Goal: Task Accomplishment & Management: Use online tool/utility

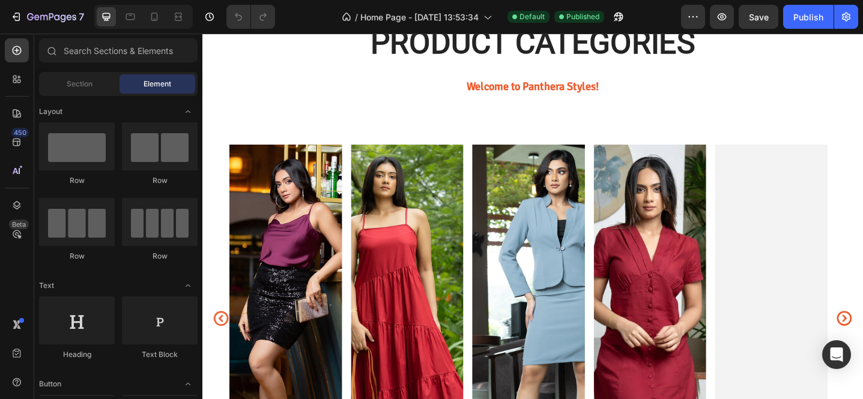
scroll to position [437, 0]
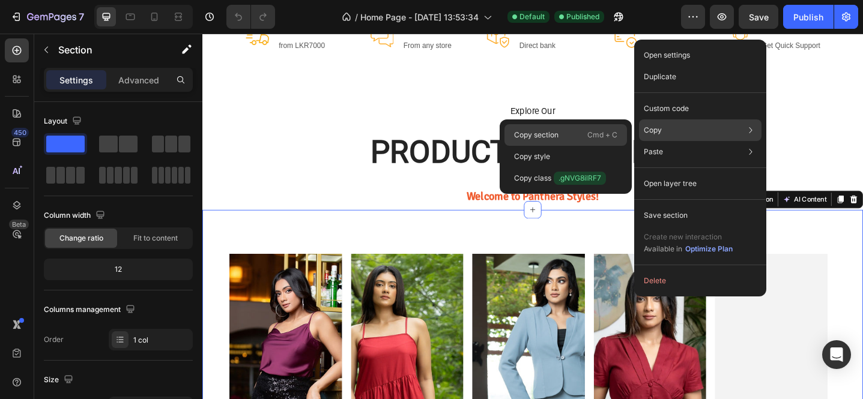
click at [565, 146] on div "Copy section Cmd + C" at bounding box center [566, 157] width 123 height 22
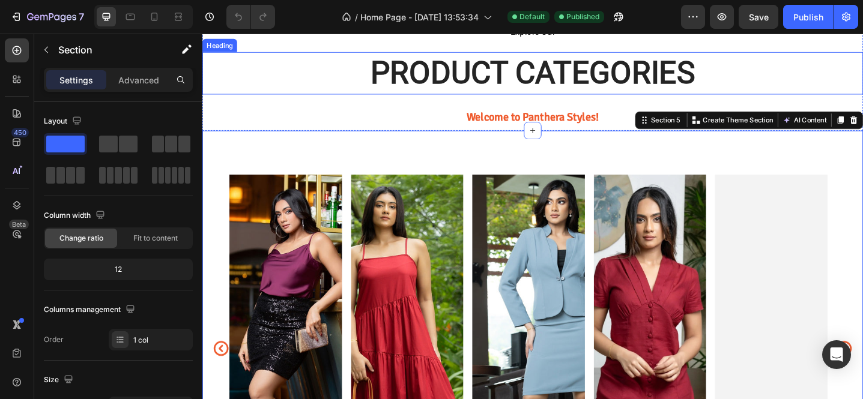
scroll to position [819, 0]
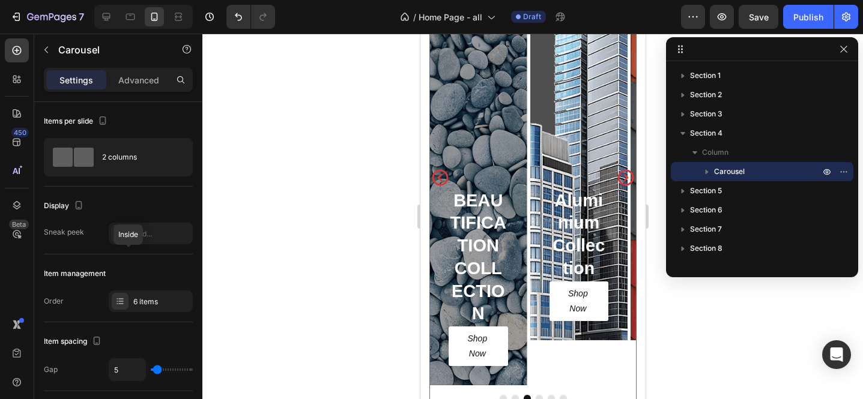
scroll to position [507, 0]
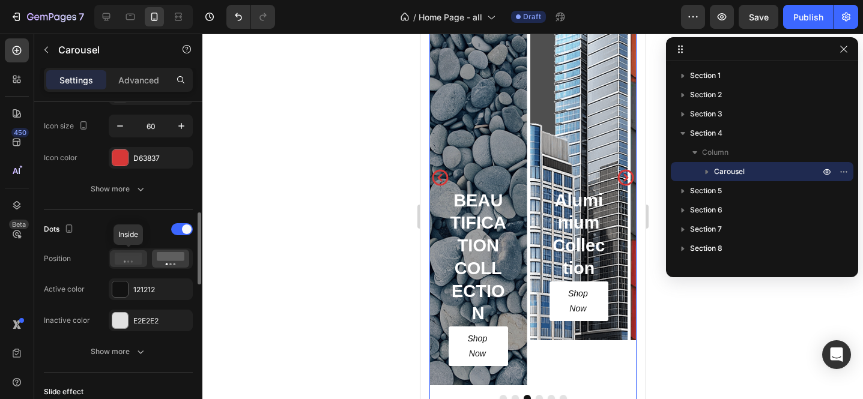
click at [131, 263] on icon at bounding box center [129, 259] width 28 height 12
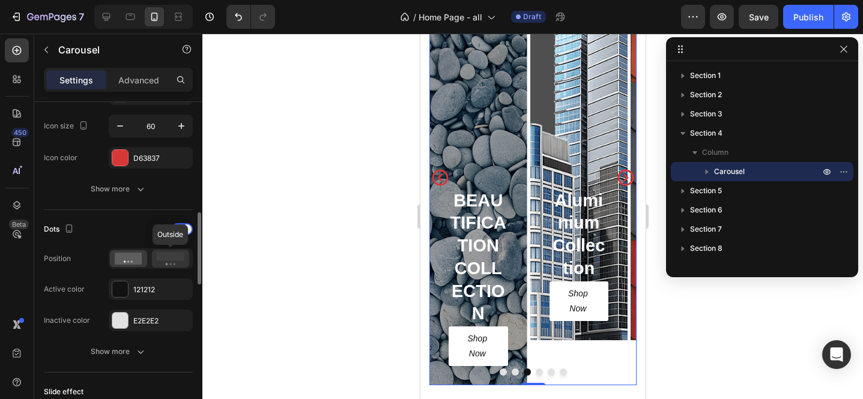
click at [166, 263] on icon at bounding box center [171, 258] width 28 height 13
click at [182, 225] on div at bounding box center [182, 229] width 22 height 12
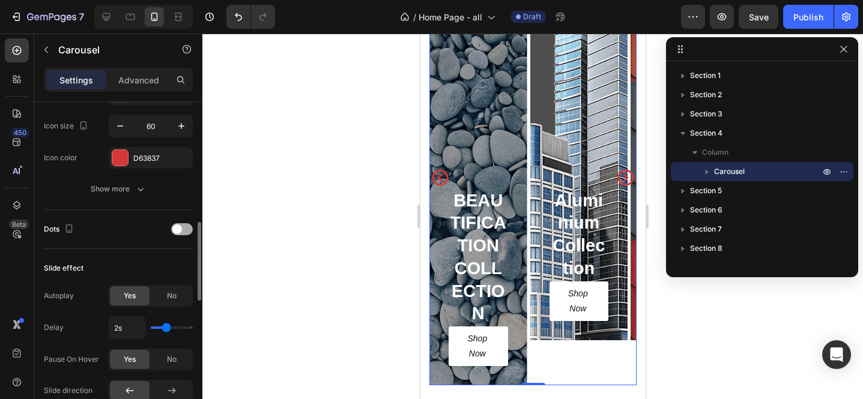
click at [182, 225] on div at bounding box center [182, 229] width 22 height 12
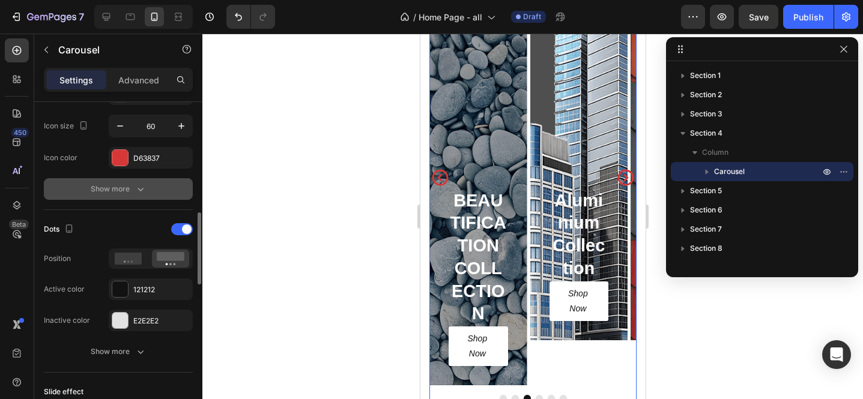
click at [142, 191] on icon "button" at bounding box center [141, 189] width 12 height 12
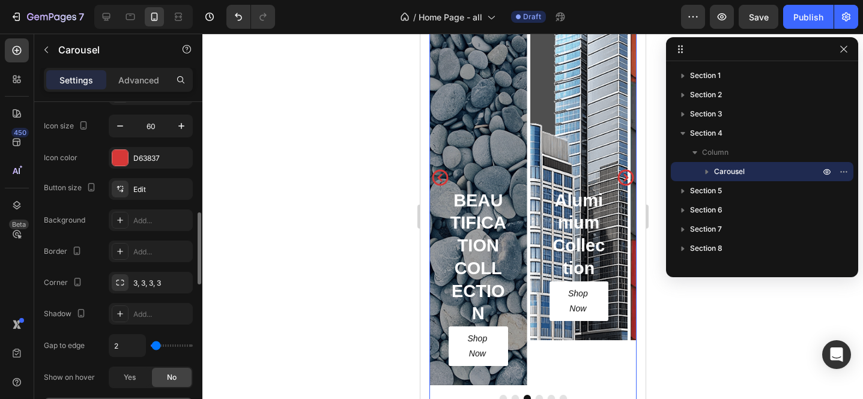
scroll to position [422, 0]
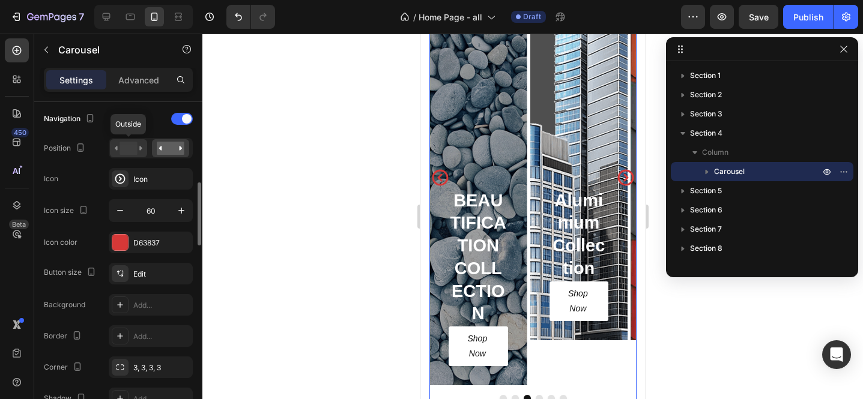
click at [126, 154] on rect at bounding box center [128, 148] width 17 height 13
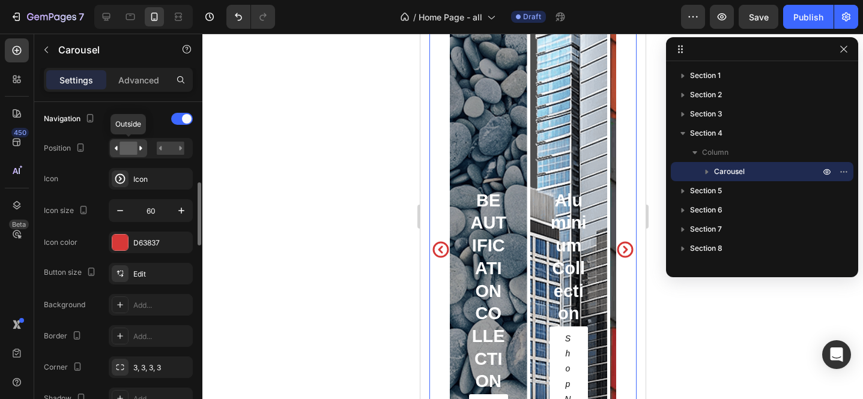
scroll to position [1101, 0]
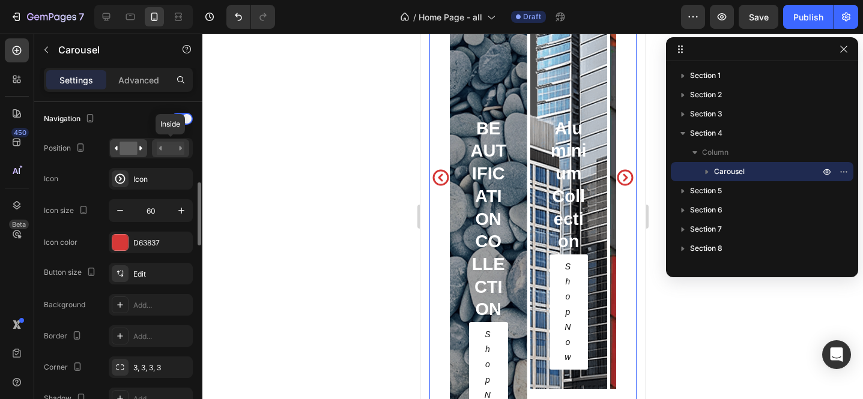
click at [164, 148] on rect at bounding box center [171, 148] width 28 height 13
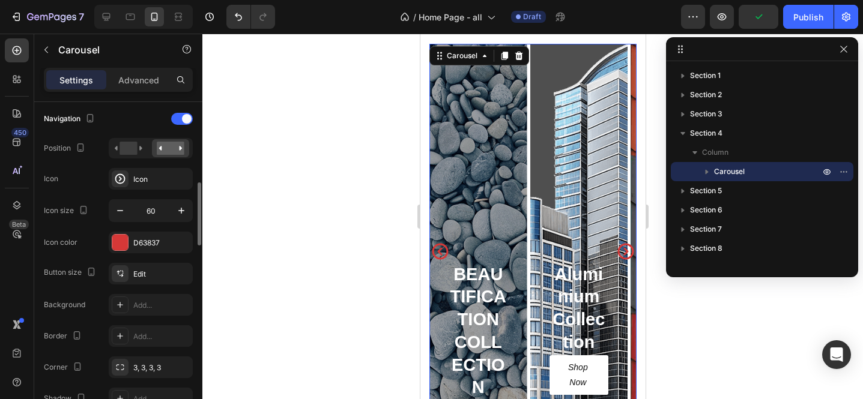
scroll to position [314, 0]
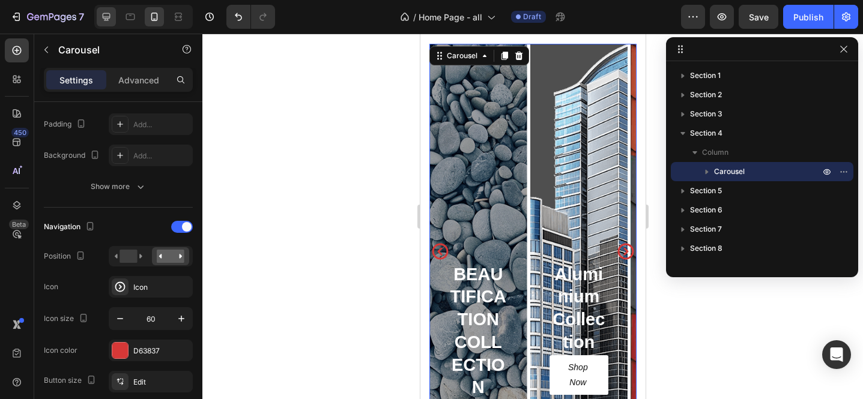
click at [112, 25] on div at bounding box center [106, 16] width 19 height 19
type input "16"
type input "1200"
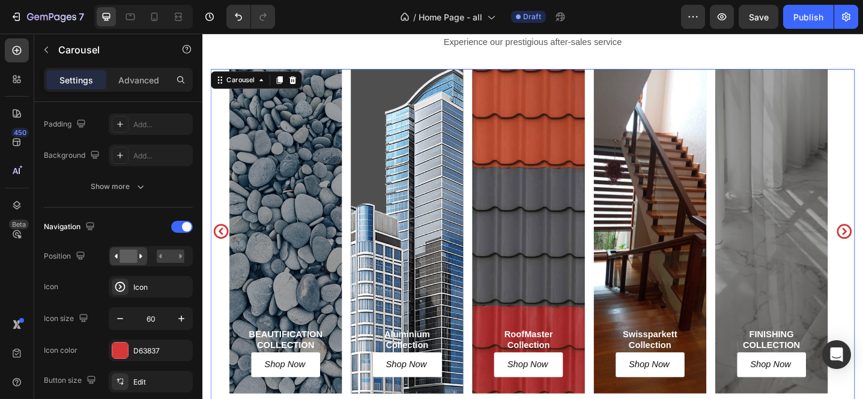
scroll to position [843, 0]
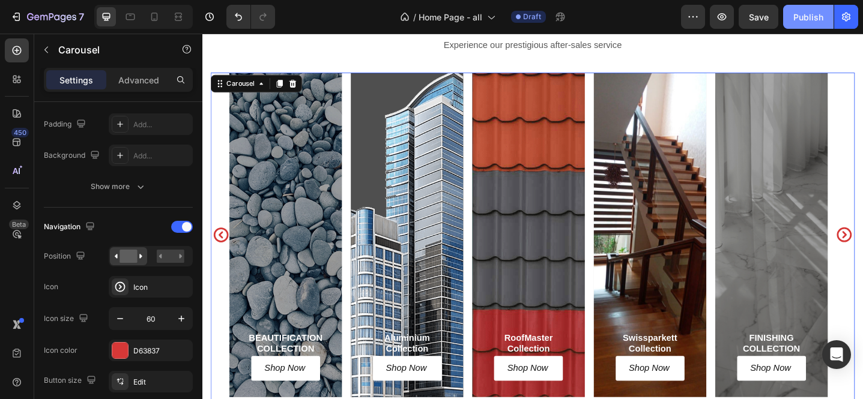
click at [822, 11] on div "Publish" at bounding box center [809, 17] width 30 height 13
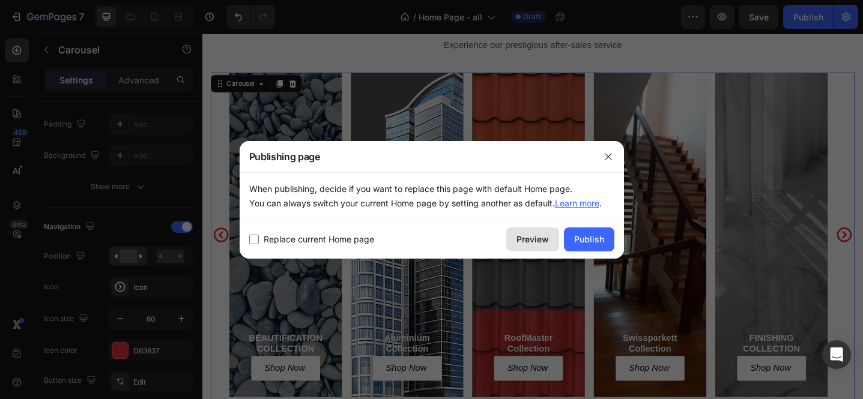
click at [539, 238] on div "Preview" at bounding box center [533, 239] width 32 height 13
click at [581, 245] on div "Publish" at bounding box center [589, 239] width 30 height 13
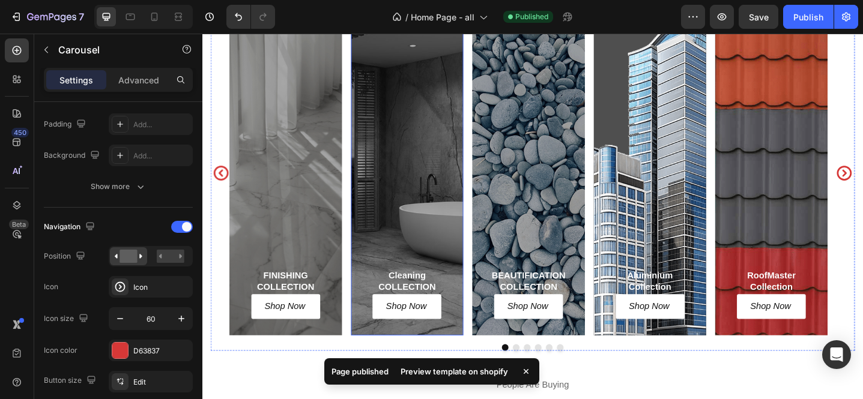
scroll to position [845, 0]
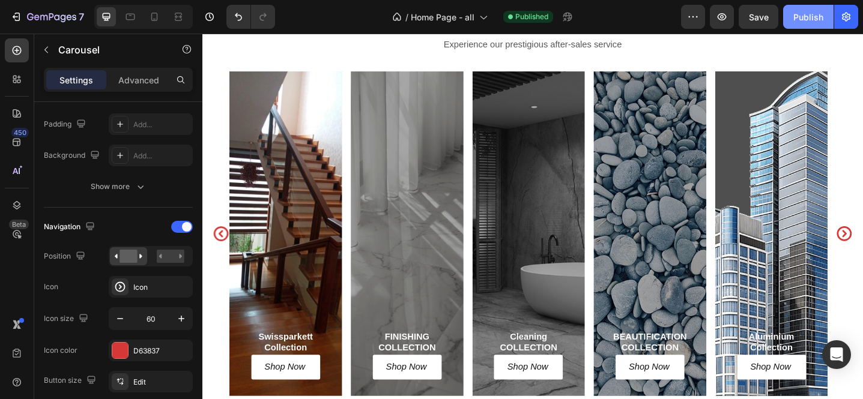
click at [812, 16] on div "Publish" at bounding box center [809, 17] width 30 height 13
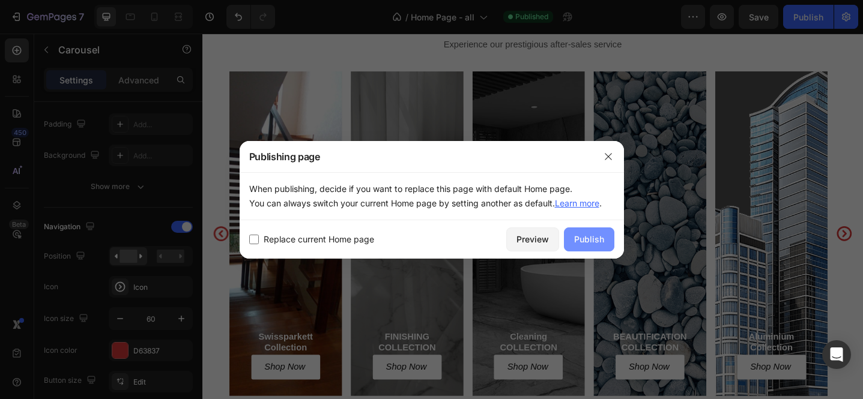
click at [591, 240] on div "Publish" at bounding box center [589, 239] width 30 height 13
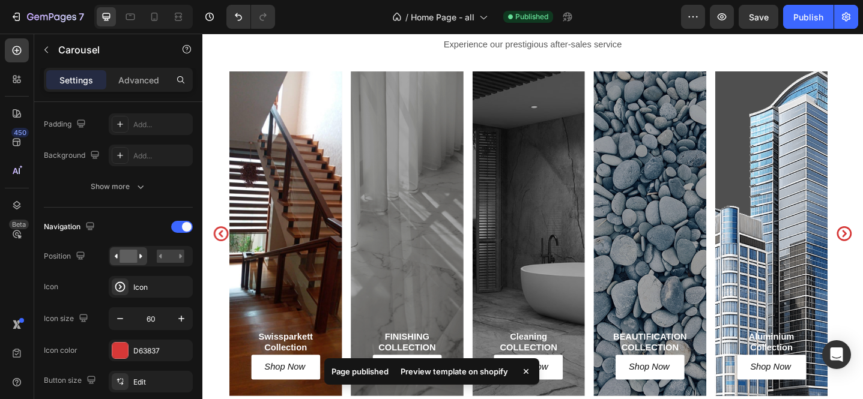
click at [807, 20] on div "Publish" at bounding box center [809, 17] width 30 height 13
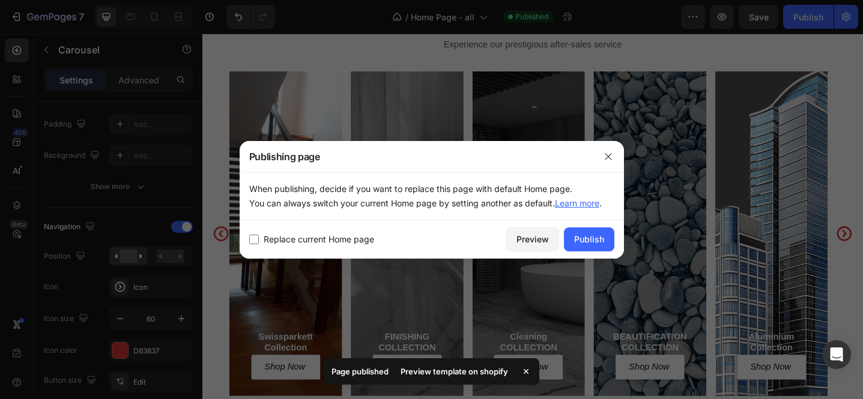
click at [288, 239] on span "Replace current Home page" at bounding box center [319, 239] width 111 height 14
checkbox input "true"
click at [594, 239] on div "Publish" at bounding box center [589, 239] width 30 height 13
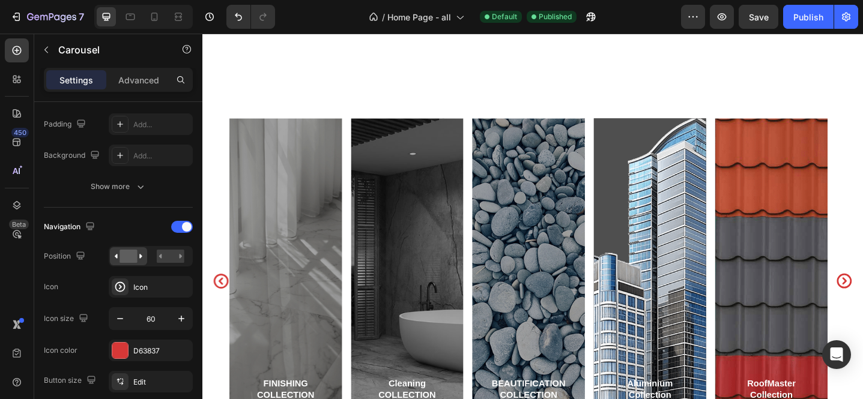
scroll to position [947, 0]
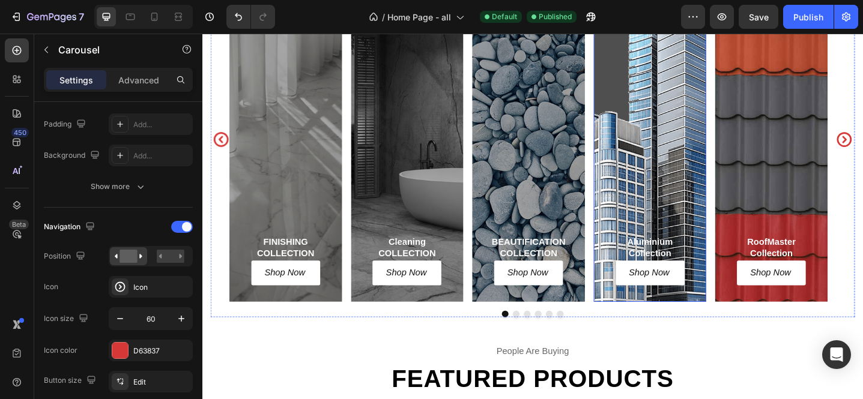
click at [688, 182] on div "Aluminium Collection Heading Shop Now Button Row" at bounding box center [691, 149] width 123 height 354
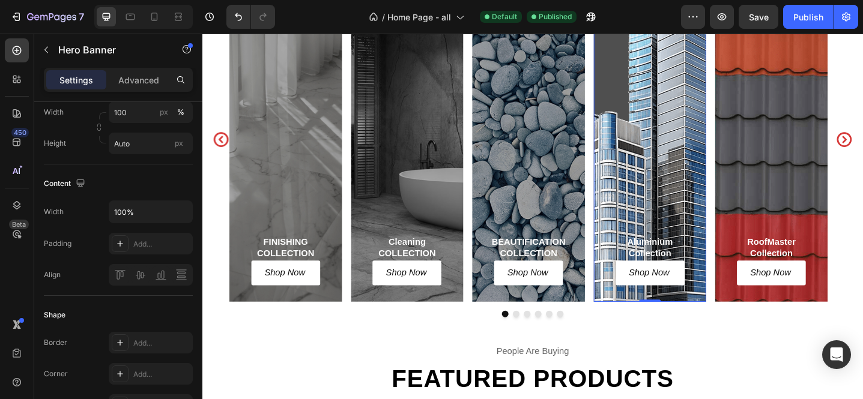
scroll to position [0, 0]
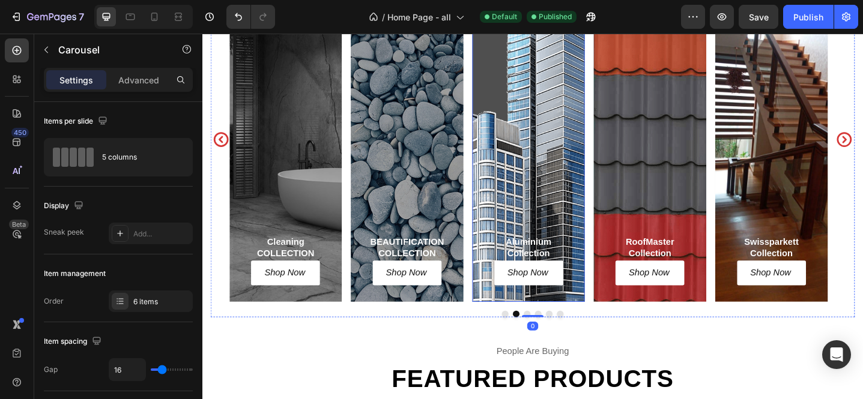
click at [532, 160] on div "Aluminium Collection Heading Shop Now Button Row" at bounding box center [558, 149] width 123 height 354
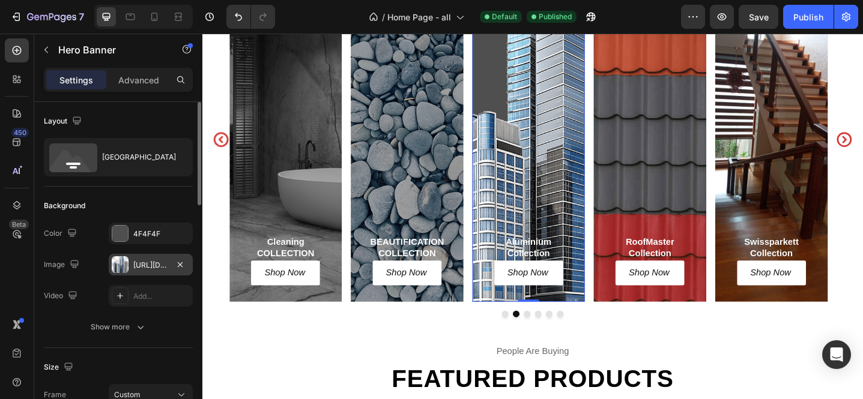
click at [153, 261] on div "[URL][DOMAIN_NAME]" at bounding box center [150, 265] width 35 height 11
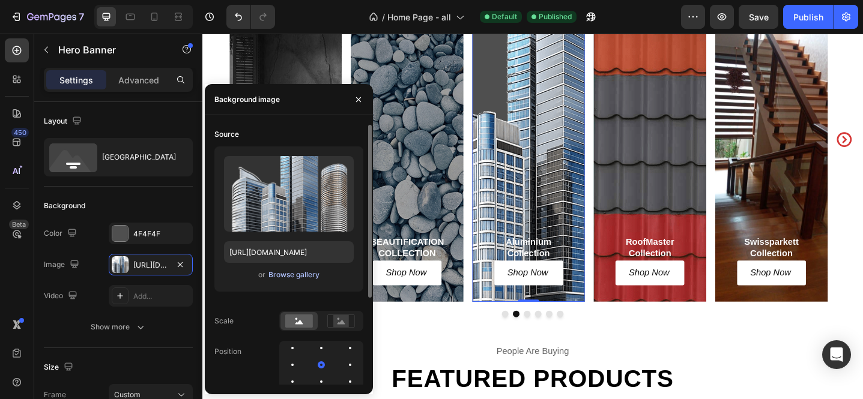
click at [299, 277] on div "Browse gallery" at bounding box center [294, 275] width 51 height 11
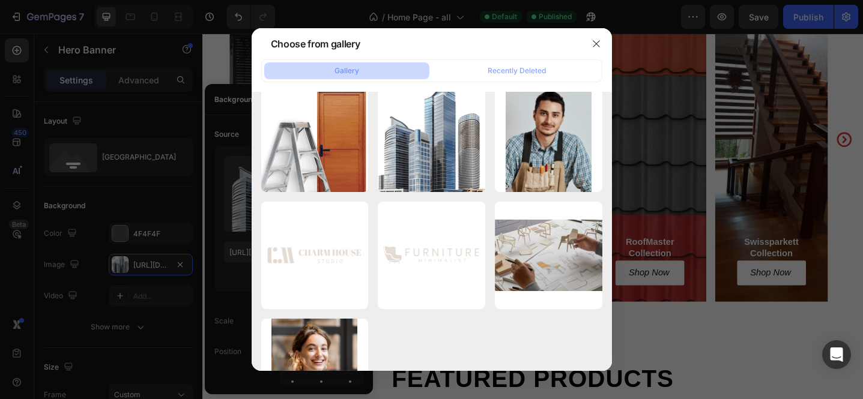
scroll to position [233, 0]
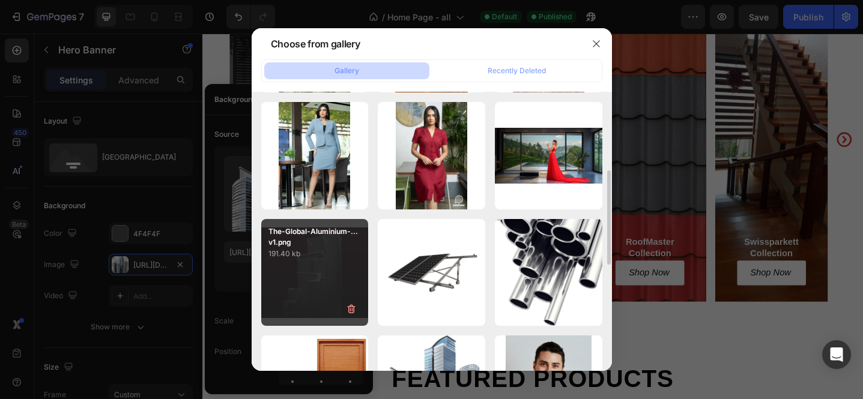
click at [309, 275] on div "The-Global-Aluminium-...v1.png 191.40 kb" at bounding box center [315, 273] width 108 height 108
type input "[URL][DOMAIN_NAME]"
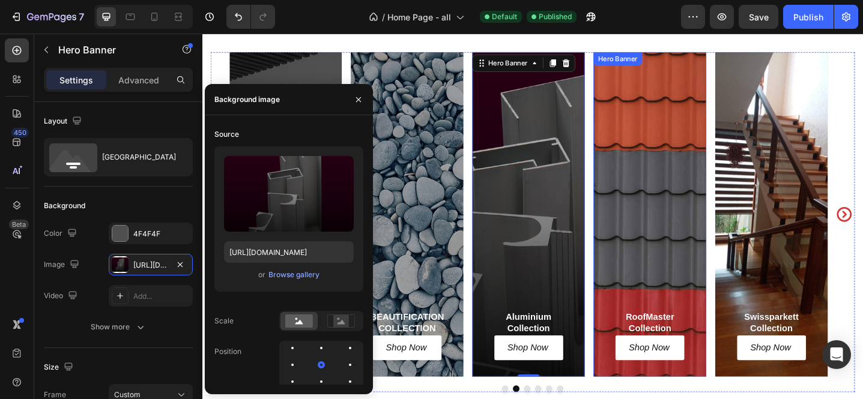
scroll to position [824, 0]
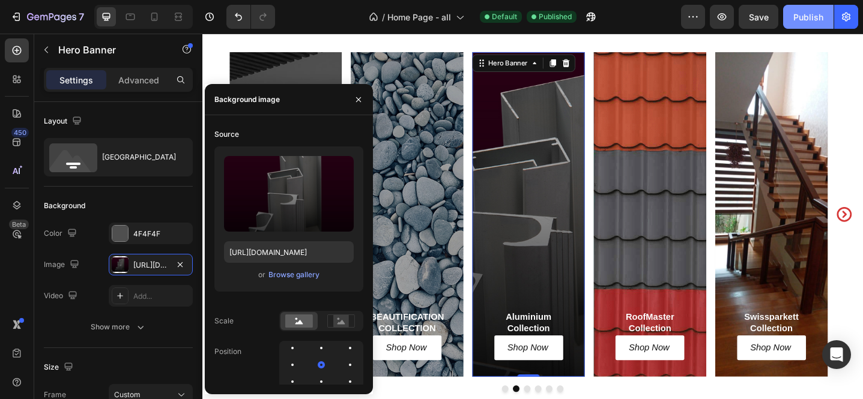
click at [816, 15] on div "Publish" at bounding box center [809, 17] width 30 height 13
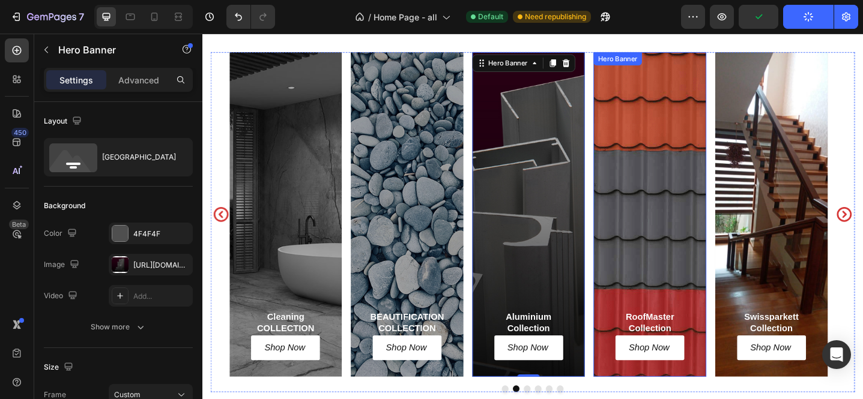
click at [691, 180] on div "RoofMaster Collection Heading Shop Now Button Row" at bounding box center [691, 231] width 123 height 354
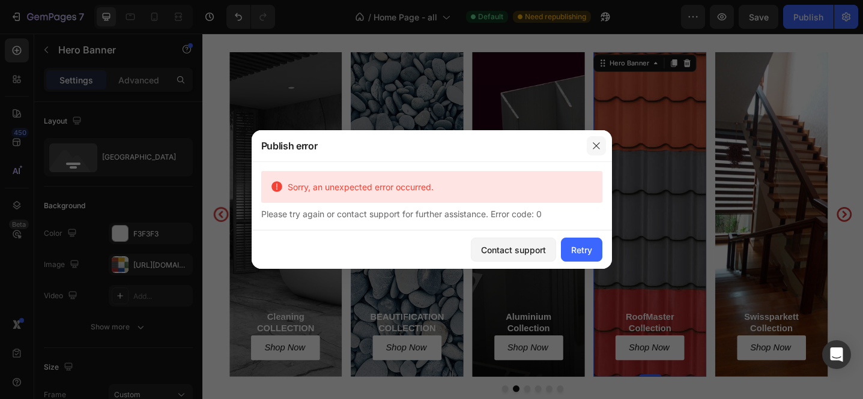
click at [597, 150] on icon "button" at bounding box center [597, 146] width 10 height 10
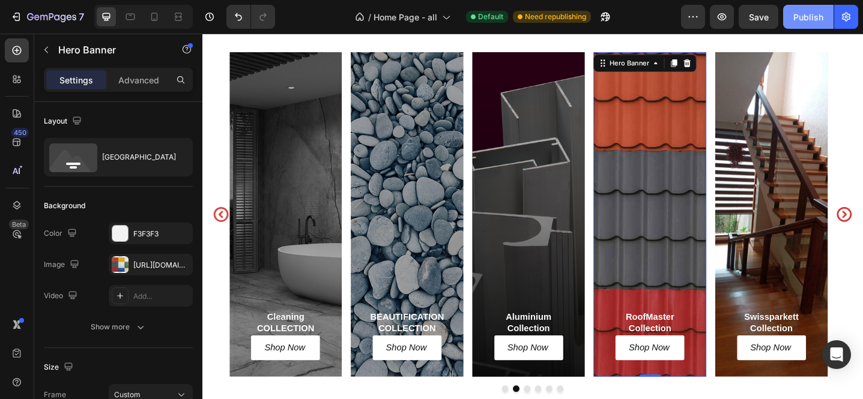
click at [822, 16] on div "Publish" at bounding box center [809, 17] width 30 height 13
click at [296, 344] on h2 "Cleaning COLLECTION" at bounding box center [293, 350] width 87 height 28
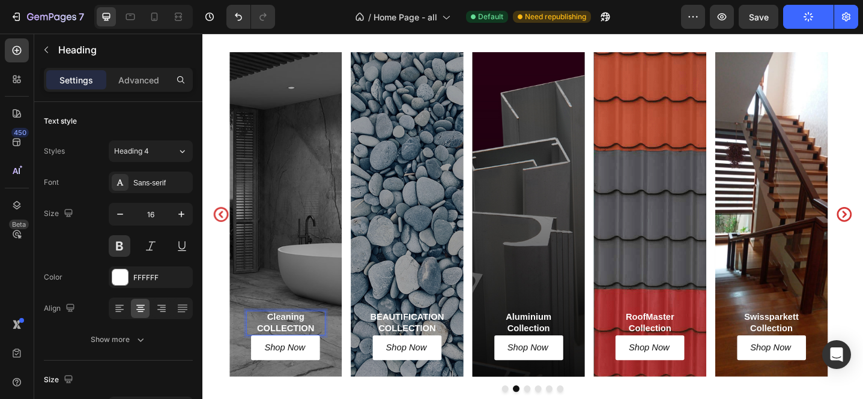
click at [296, 344] on h2 "Cleaning COLLECTION" at bounding box center [293, 350] width 87 height 28
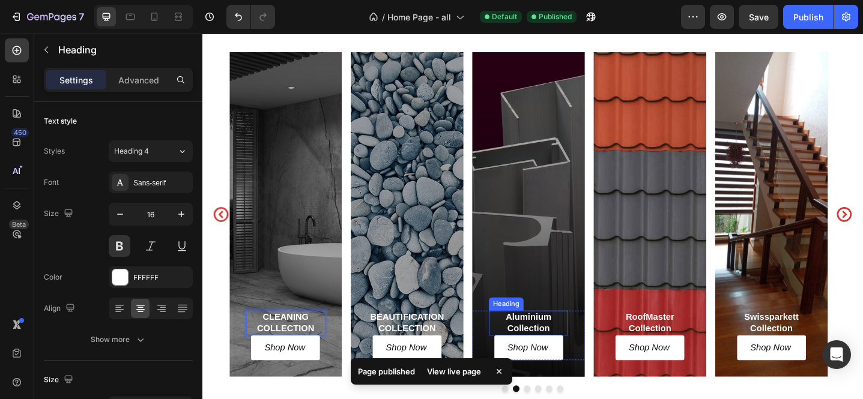
click at [561, 340] on h2 "Aluminium Collection" at bounding box center [558, 350] width 87 height 28
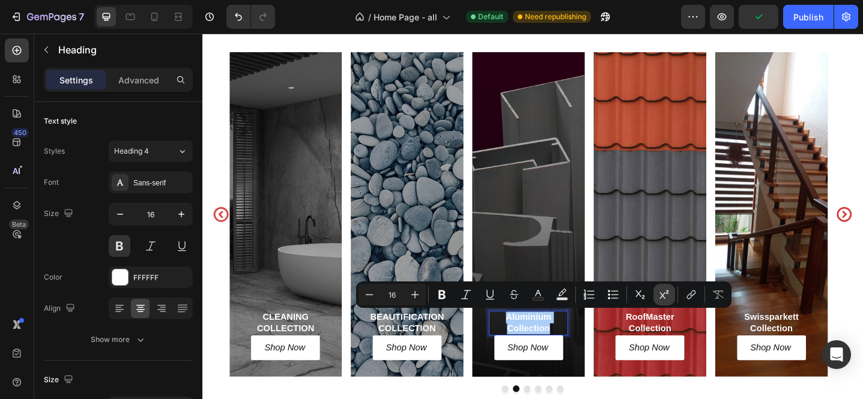
click at [661, 296] on icon "Editor contextual toolbar" at bounding box center [664, 295] width 12 height 12
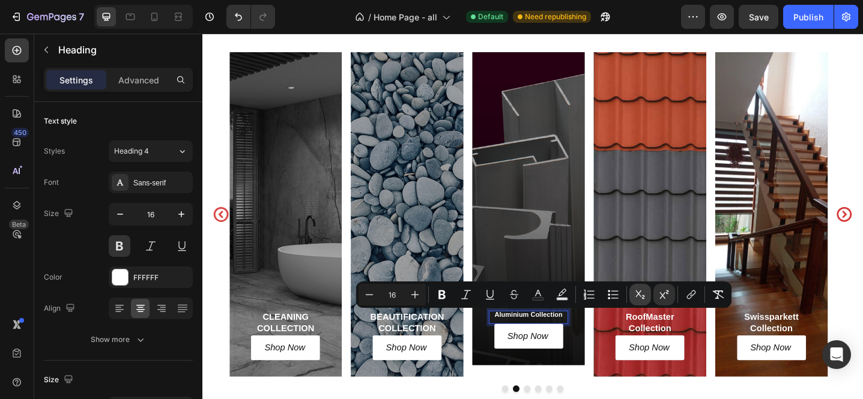
click at [646, 298] on icon "Editor contextual toolbar" at bounding box center [640, 295] width 12 height 12
click at [658, 299] on icon "Editor contextual toolbar" at bounding box center [664, 295] width 12 height 12
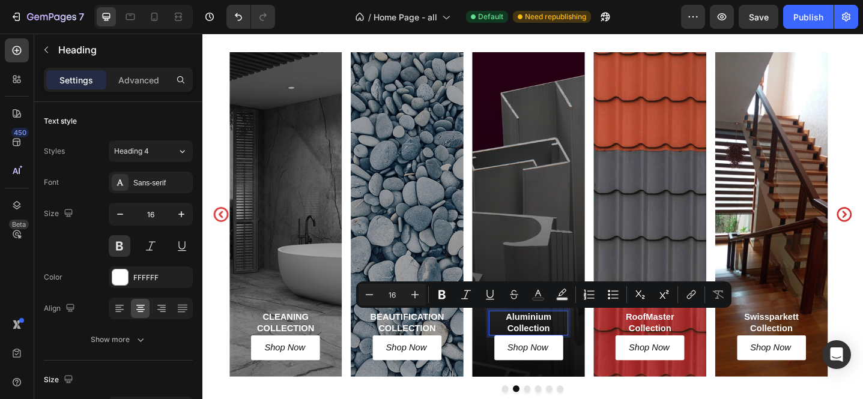
click at [553, 345] on p "Aluminium Collection" at bounding box center [558, 350] width 85 height 25
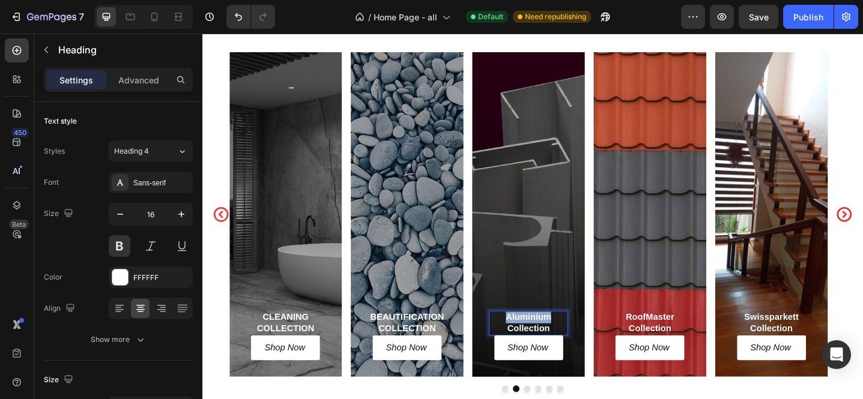
click at [553, 345] on p "Aluminium Collection" at bounding box center [558, 350] width 85 height 25
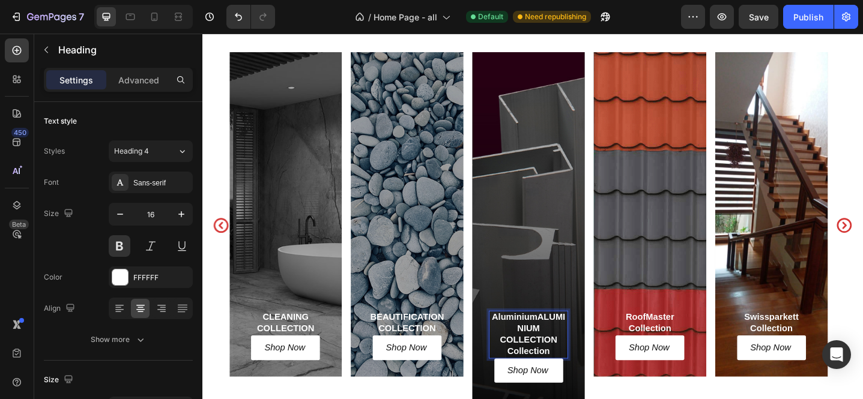
click at [562, 346] on p "AluminiumALUMINIUM COLLECTION Collection" at bounding box center [558, 363] width 85 height 50
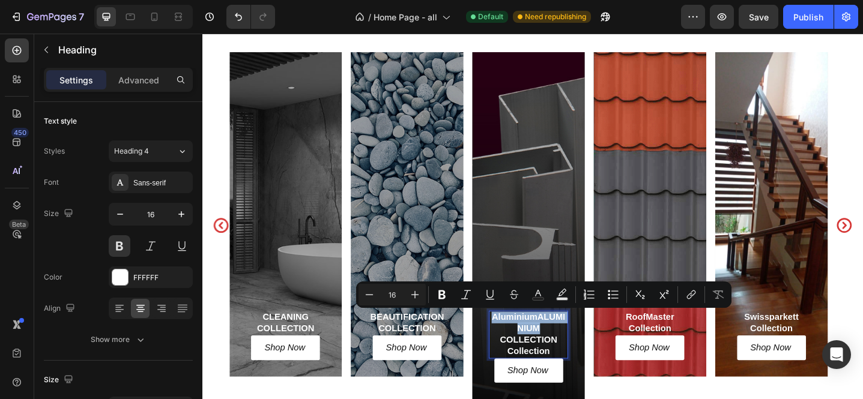
click at [573, 344] on p "AluminiumALUMINIUM COLLECTION Collection" at bounding box center [558, 363] width 85 height 50
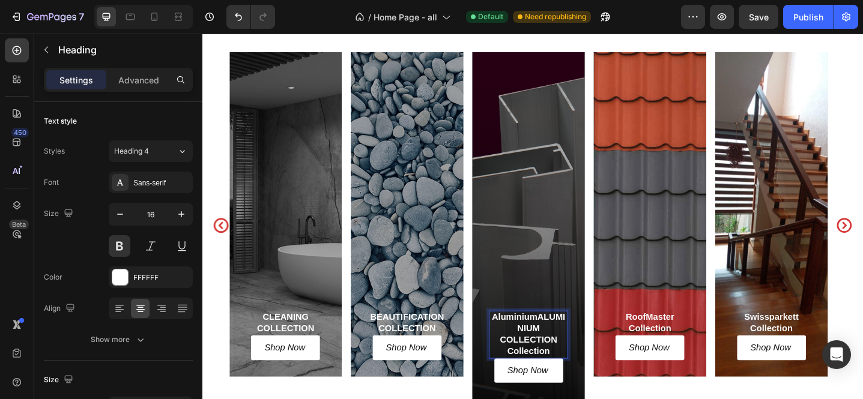
click at [567, 345] on p "AluminiumALUMINIUM COLLECTION Collection" at bounding box center [558, 363] width 85 height 50
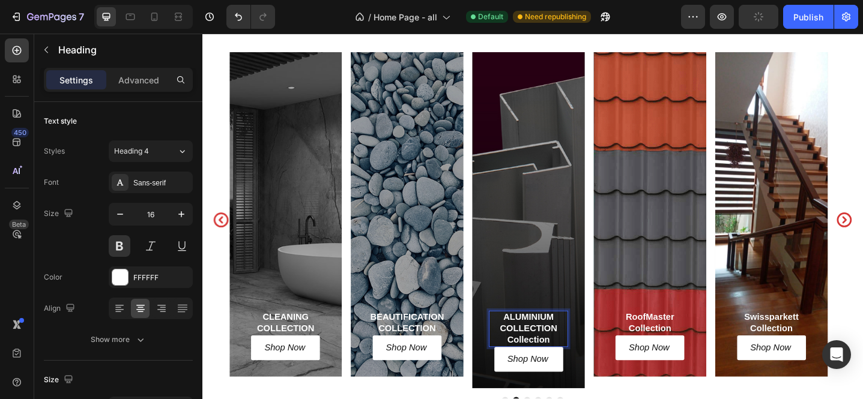
click at [583, 366] on p "ALUMINIUM COLLECTION Collection" at bounding box center [558, 356] width 85 height 37
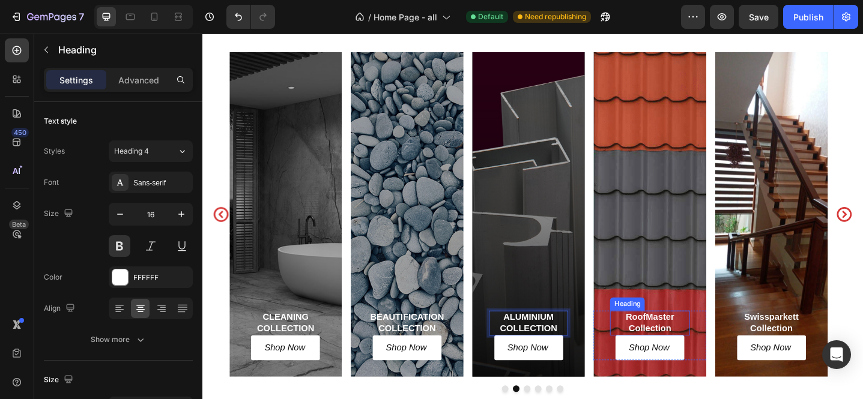
click at [675, 344] on h2 "RoofMaster Collection" at bounding box center [691, 350] width 87 height 28
click at [676, 344] on h2 "RoofMaster Collection" at bounding box center [691, 350] width 87 height 28
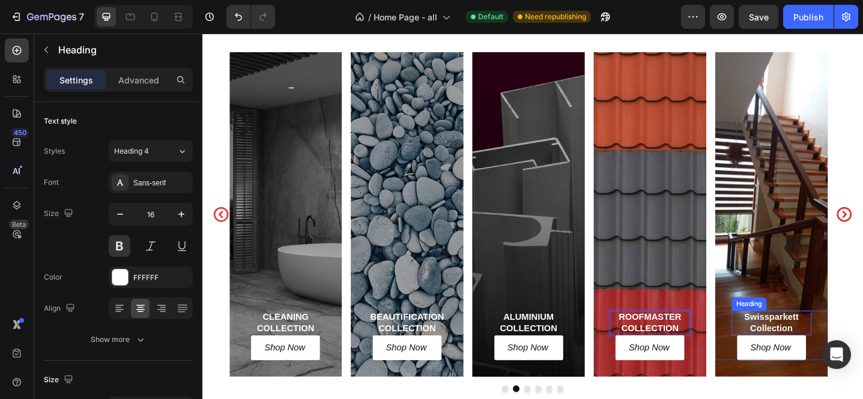
click at [816, 333] on div "Heading" at bounding box center [799, 329] width 38 height 14
click at [826, 343] on p "Swissparkett Collection" at bounding box center [823, 350] width 85 height 25
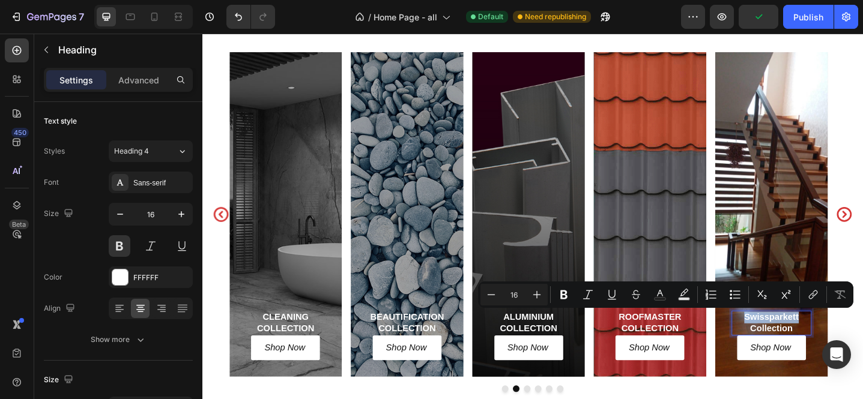
click at [850, 341] on p "Swissparkett Collection" at bounding box center [823, 350] width 85 height 25
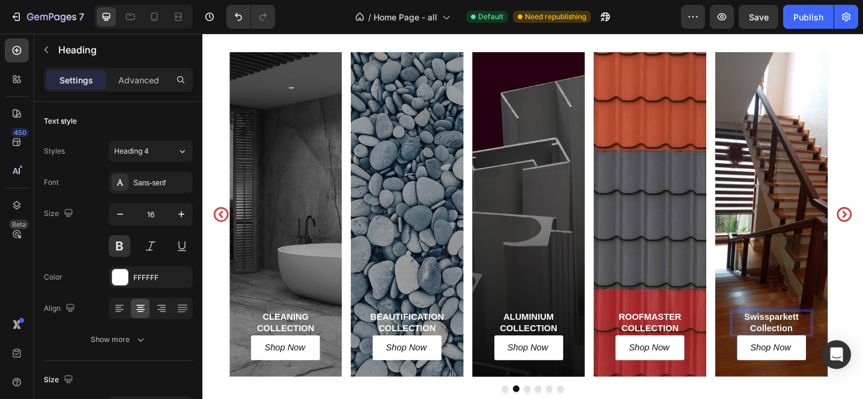
click at [854, 343] on p "Swissparkett Collection" at bounding box center [823, 350] width 85 height 25
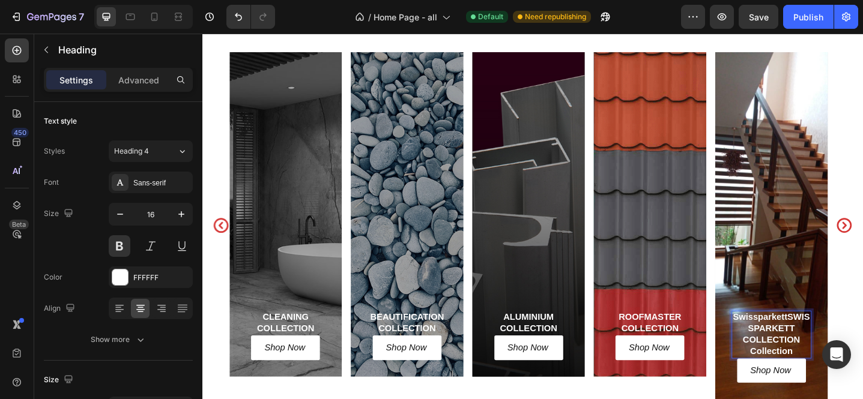
click at [842, 344] on p "SwissparkettSWISSPARKETT COLLECTION Collection" at bounding box center [823, 363] width 85 height 50
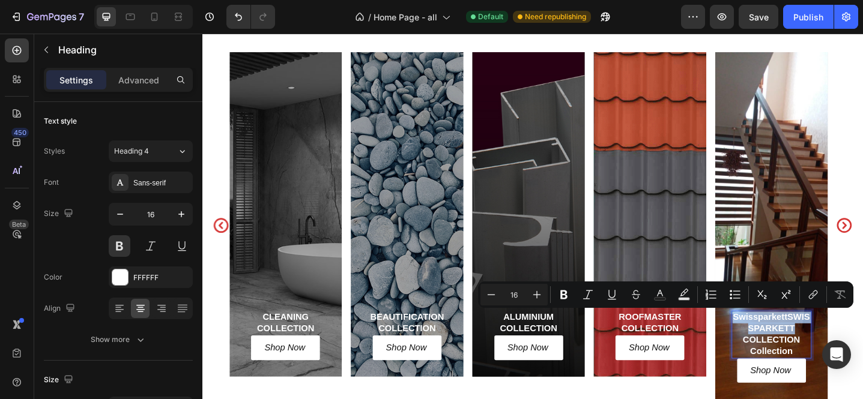
click at [842, 344] on p "SwissparkettSWISSPARKETT COLLECTION Collection" at bounding box center [823, 363] width 85 height 50
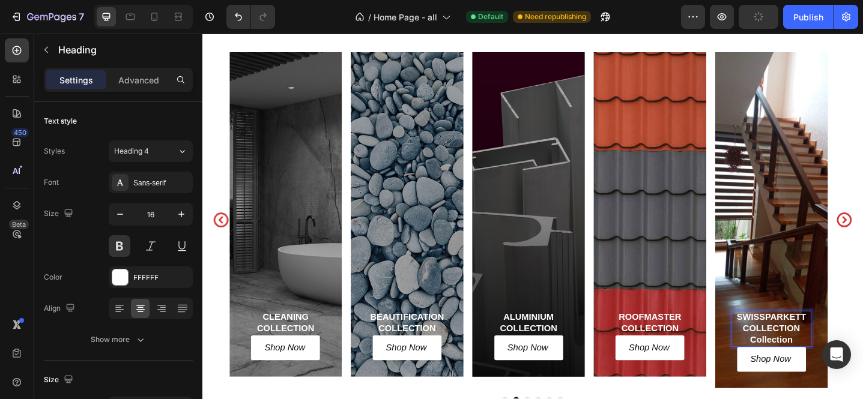
click at [848, 364] on p "SWISSPARKETT COLLECTION Collection" at bounding box center [823, 356] width 85 height 37
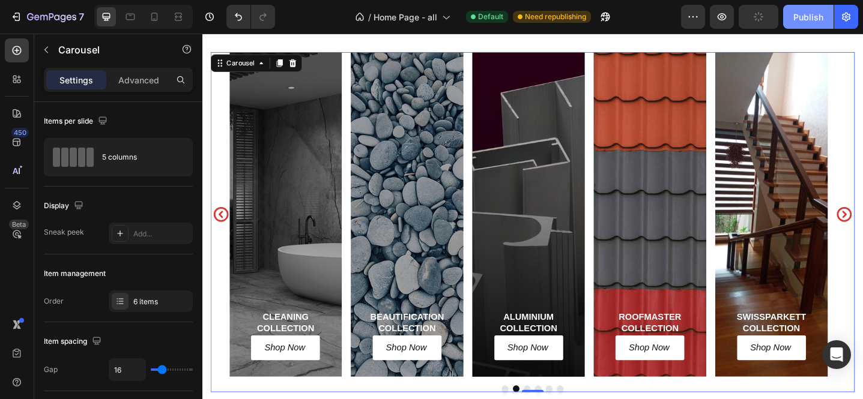
click at [795, 23] on button "Publish" at bounding box center [808, 17] width 50 height 24
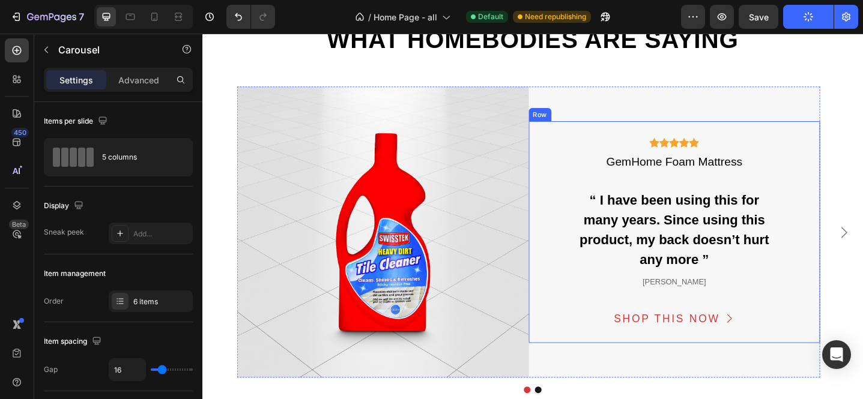
scroll to position [2574, 0]
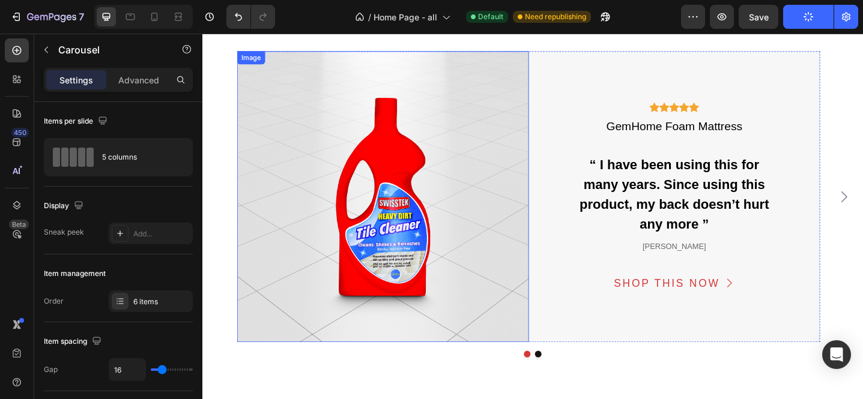
click at [292, 113] on img at bounding box center [399, 212] width 318 height 318
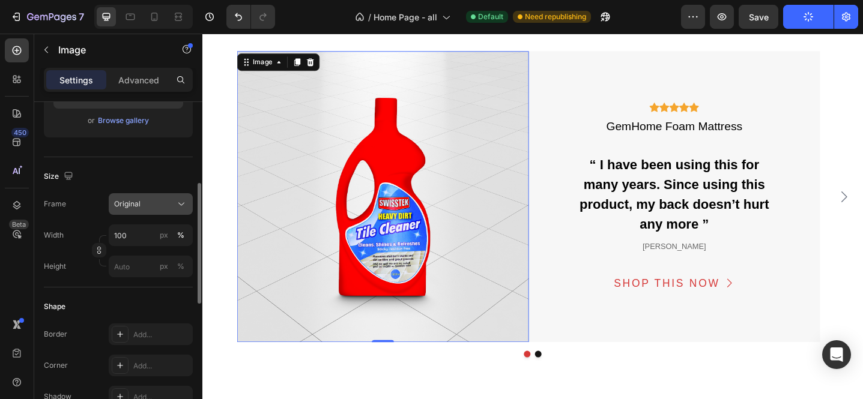
scroll to position [0, 0]
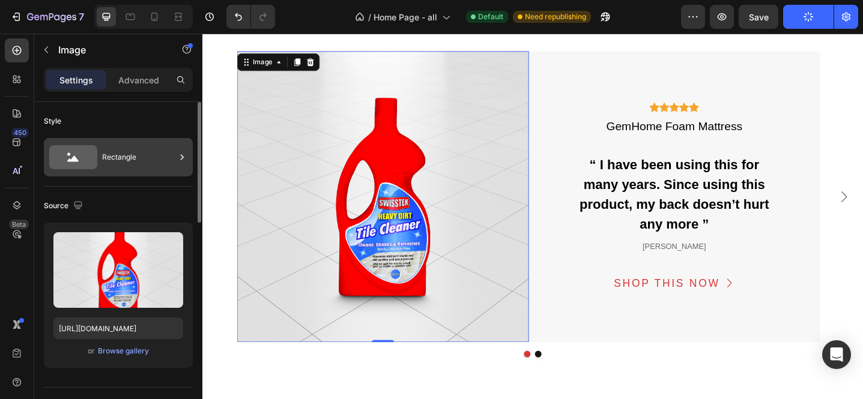
click at [130, 165] on div "Rectangle" at bounding box center [138, 158] width 73 height 28
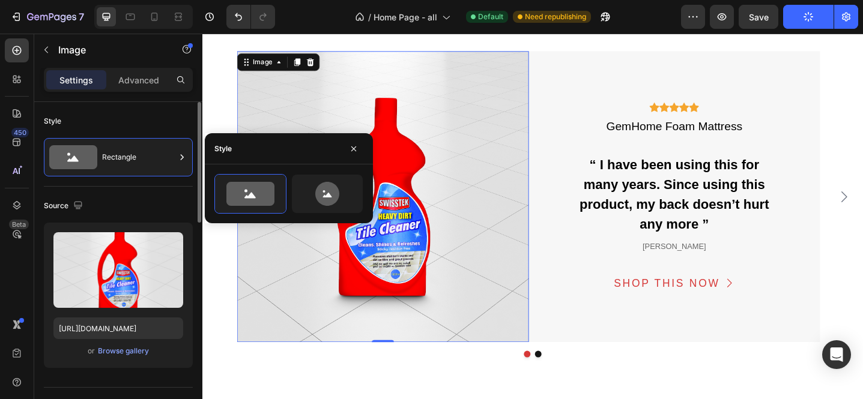
click at [101, 196] on div "Source" at bounding box center [118, 205] width 149 height 19
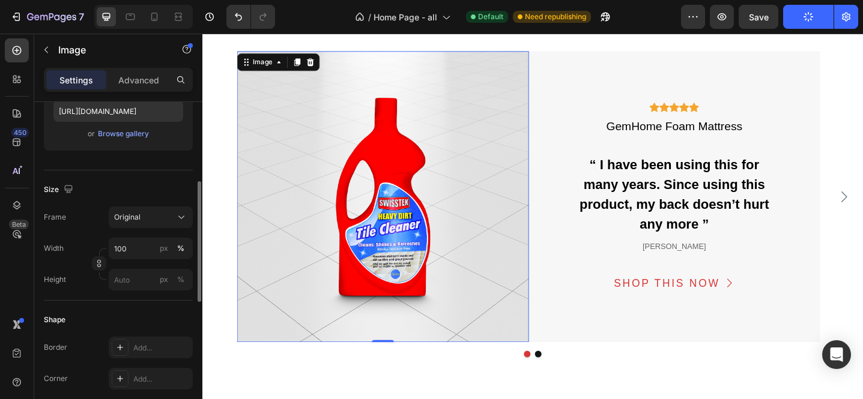
scroll to position [220, 0]
click at [144, 213] on div "Original" at bounding box center [143, 215] width 59 height 11
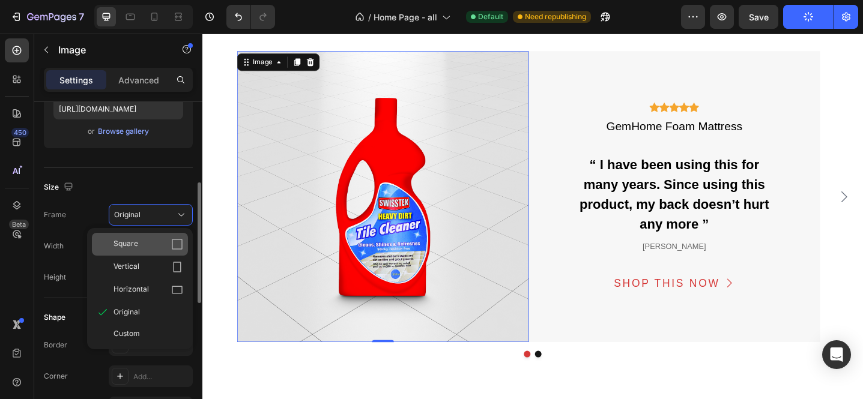
click at [135, 250] on div "Square" at bounding box center [140, 244] width 96 height 23
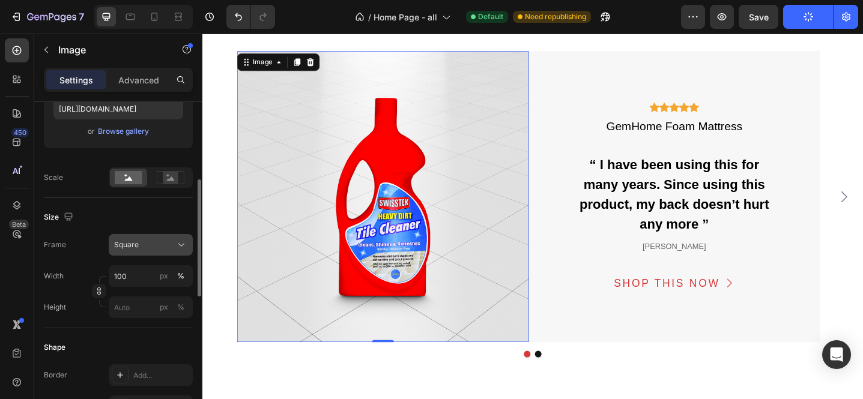
click at [144, 243] on div "Square" at bounding box center [143, 245] width 59 height 11
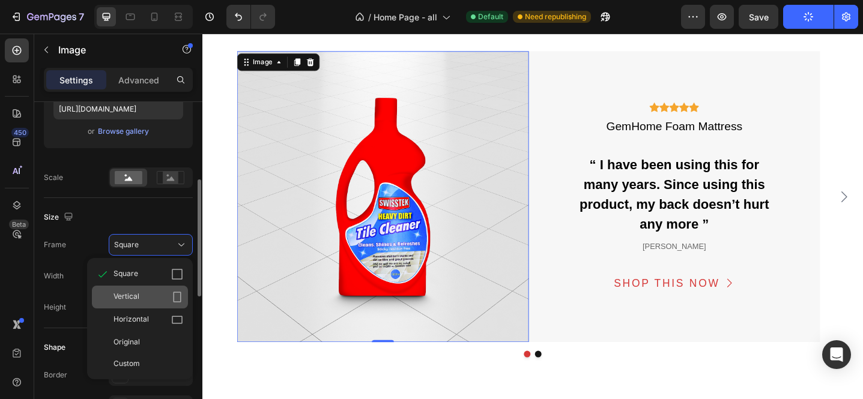
click at [142, 294] on div "Vertical" at bounding box center [149, 297] width 70 height 12
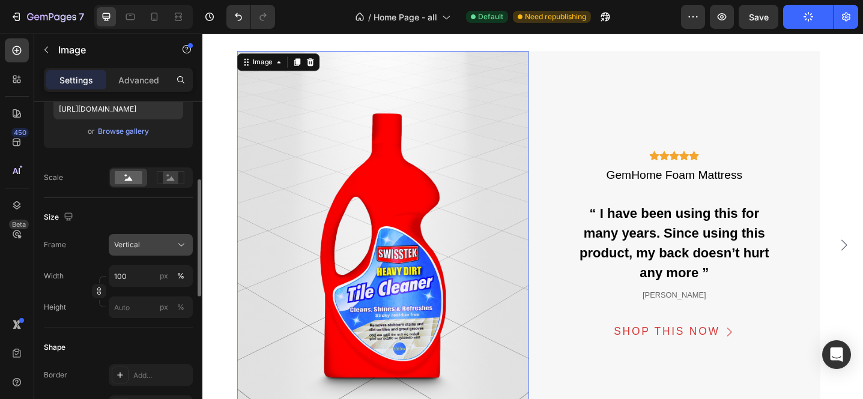
click at [148, 240] on div "Vertical" at bounding box center [143, 245] width 59 height 11
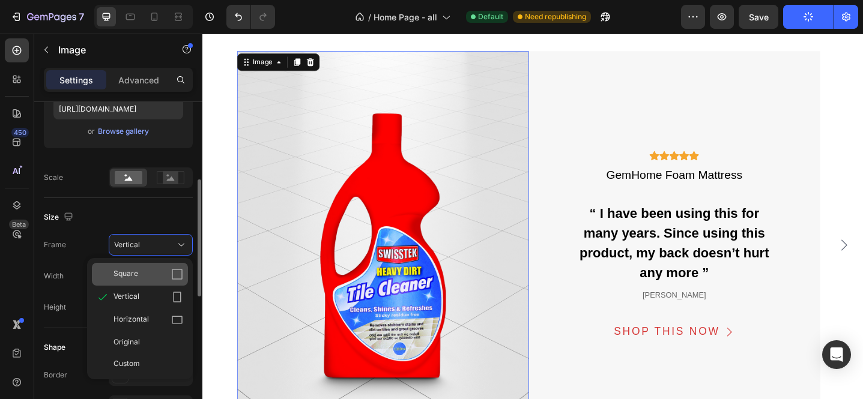
click at [149, 267] on div "Square" at bounding box center [140, 274] width 96 height 23
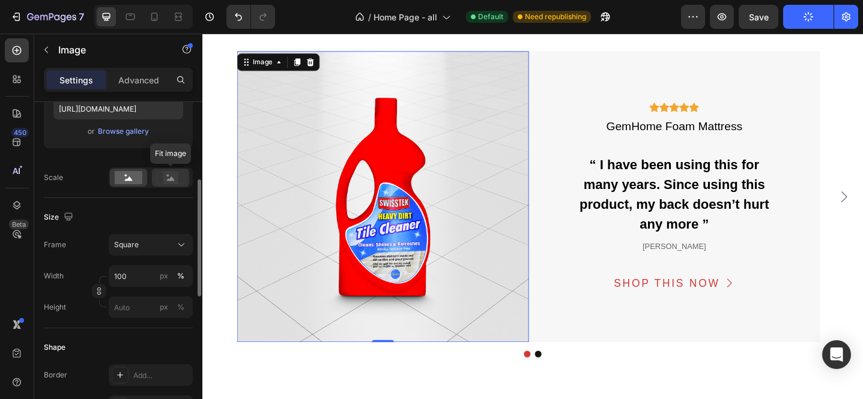
click at [165, 178] on rect at bounding box center [171, 178] width 16 height 12
click at [133, 178] on rect at bounding box center [129, 177] width 28 height 13
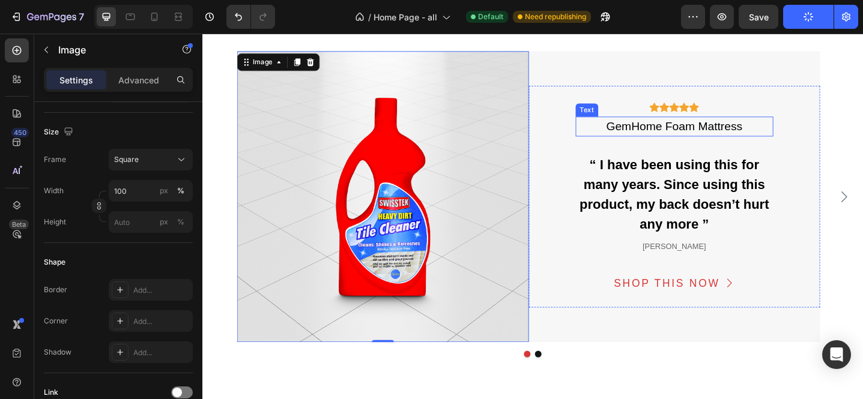
click at [687, 139] on div "GemHome Foam Mattress" at bounding box center [718, 135] width 216 height 22
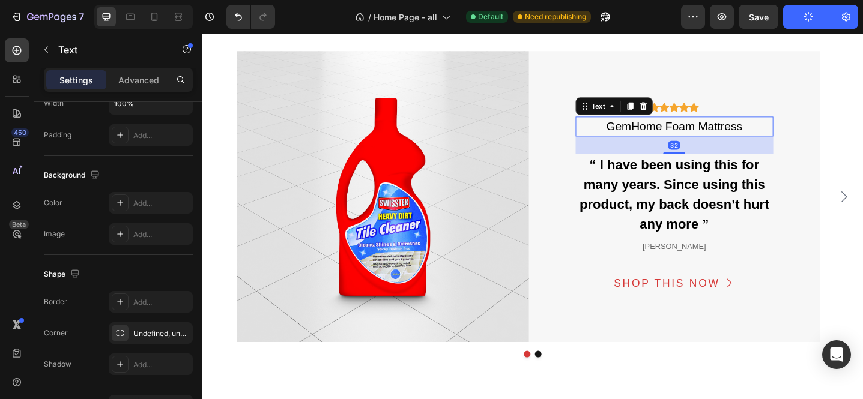
scroll to position [0, 0]
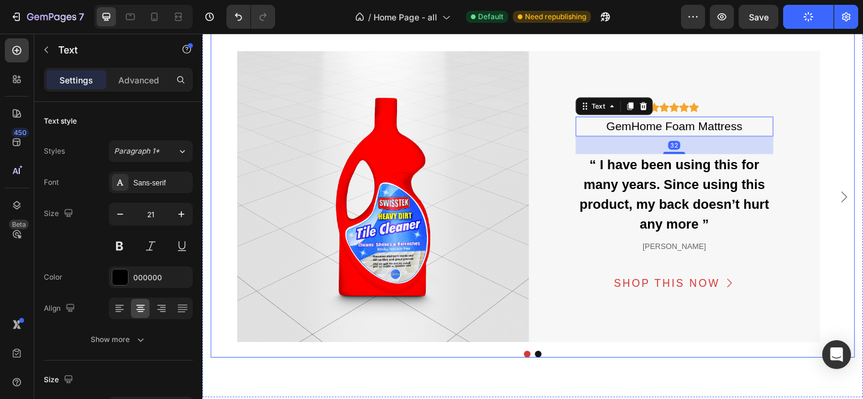
click at [863, 50] on div "10,000+ happy customers and counting Text What homebodies are saying Heading Im…" at bounding box center [562, 175] width 703 height 424
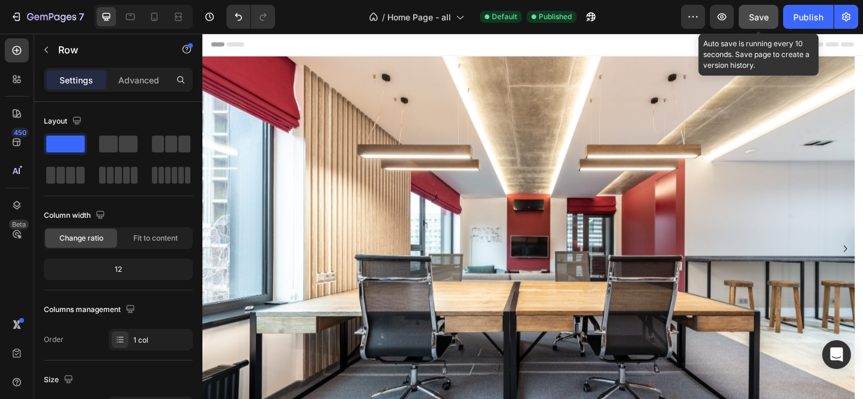
click at [750, 23] on button "Save" at bounding box center [759, 17] width 40 height 24
